Goal: Task Accomplishment & Management: Complete application form

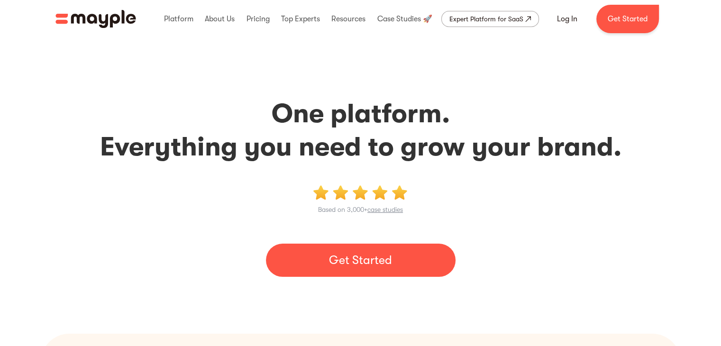
click at [357, 235] on div "Based on 3,000+ case studies Get Started" at bounding box center [361, 231] width 636 height 92
click at [367, 265] on link "Get Started" at bounding box center [361, 260] width 190 height 33
